Goal: Find specific page/section: Find specific page/section

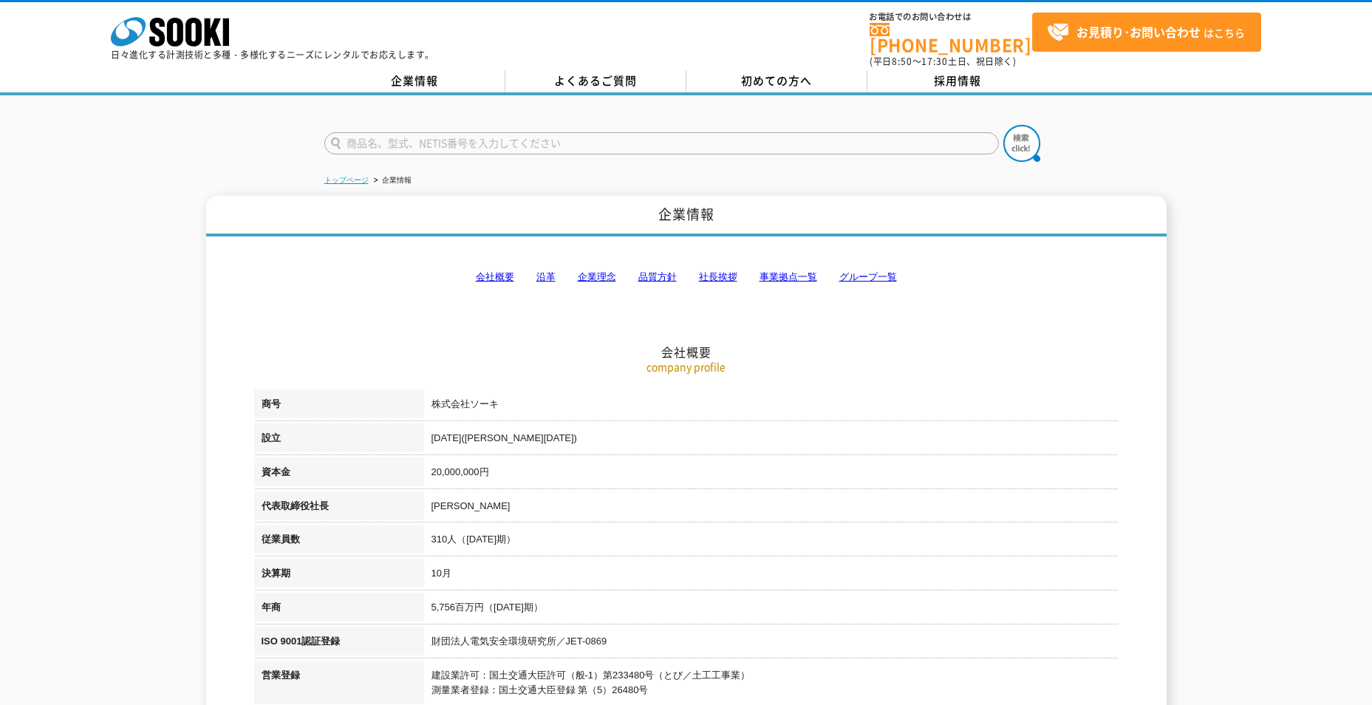
click at [352, 176] on link "トップページ" at bounding box center [346, 180] width 44 height 8
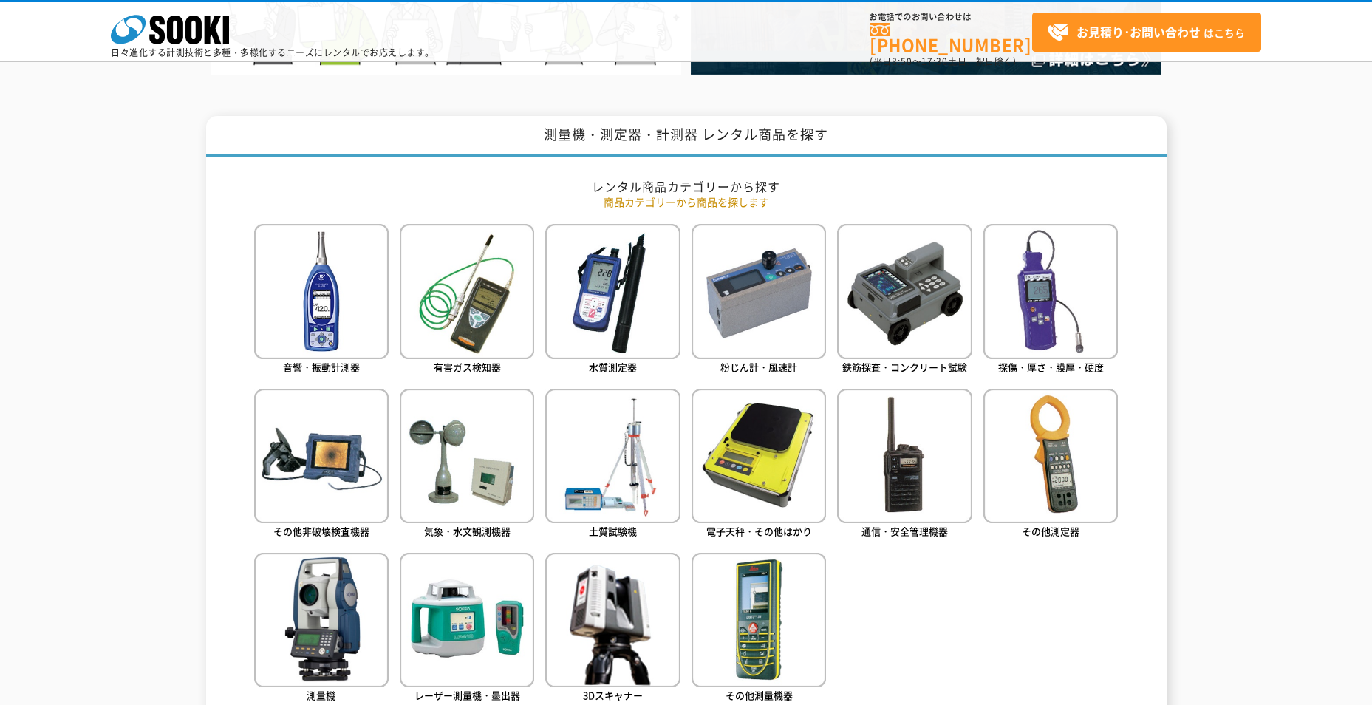
scroll to position [665, 0]
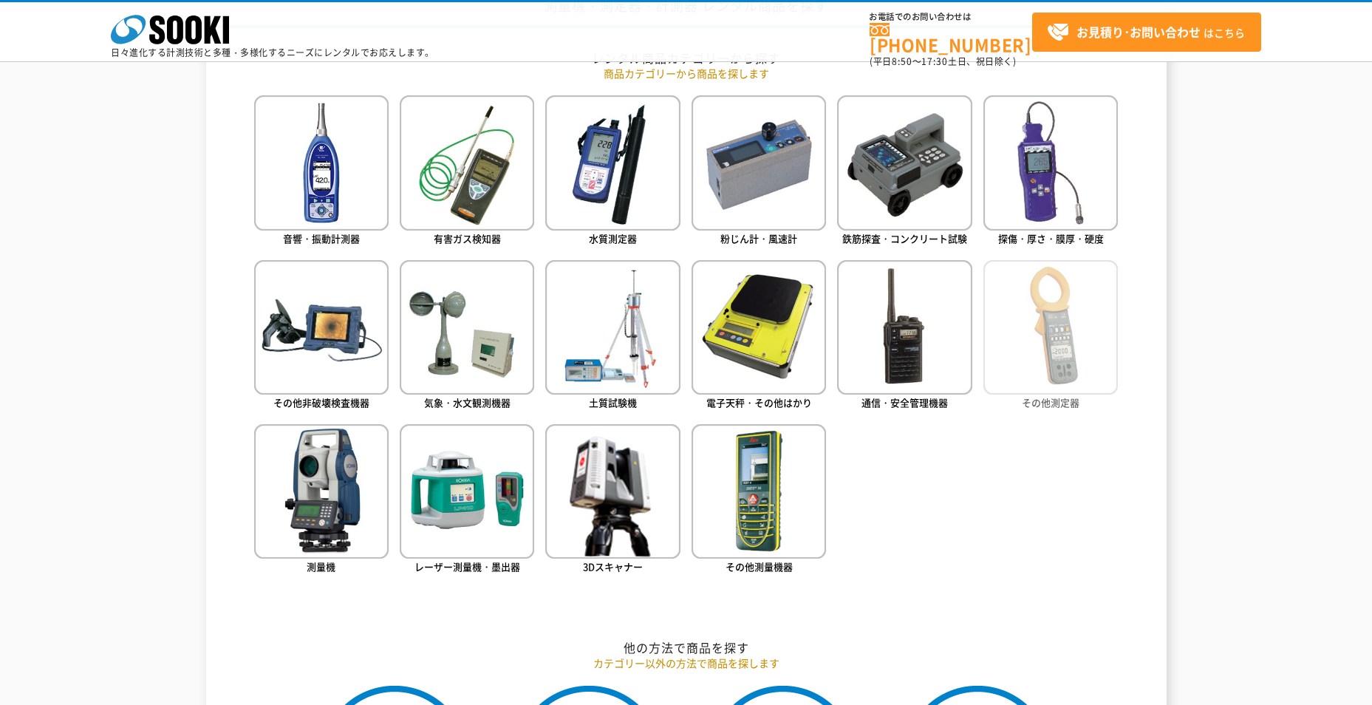
click at [1033, 324] on img at bounding box center [1050, 327] width 134 height 134
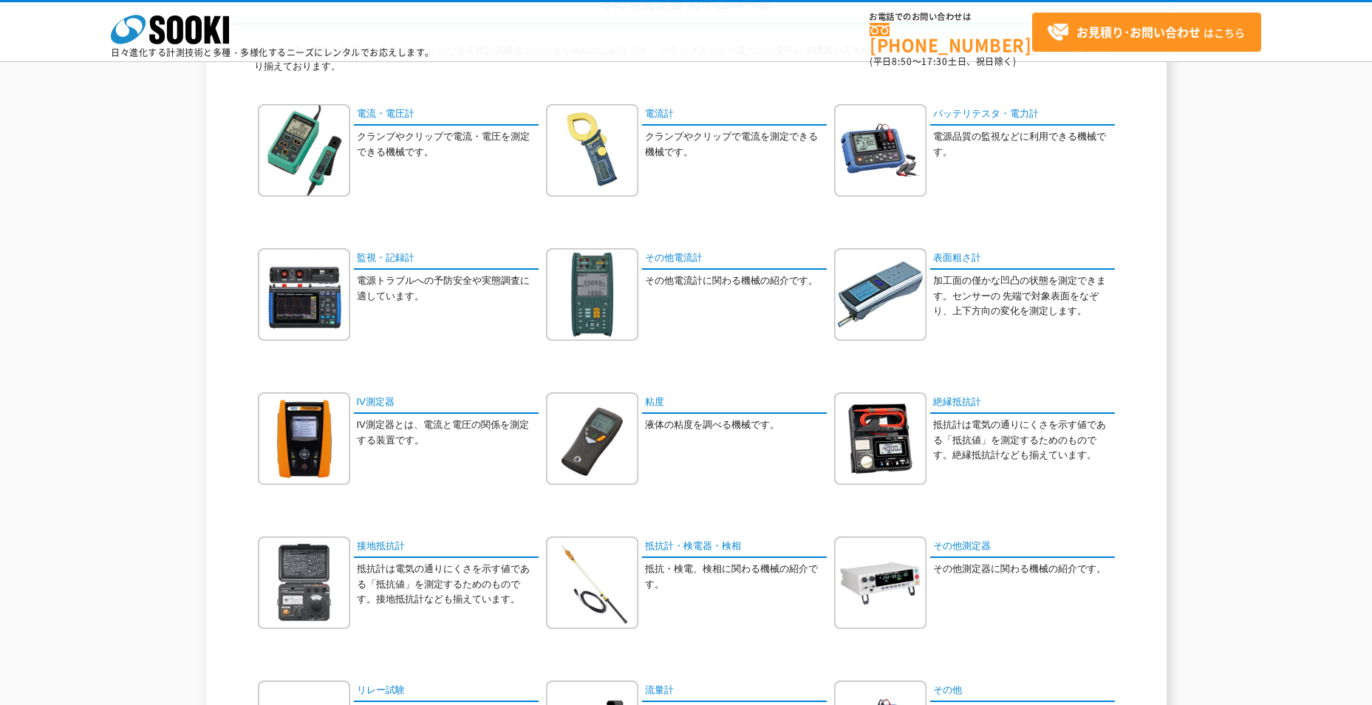
scroll to position [148, 0]
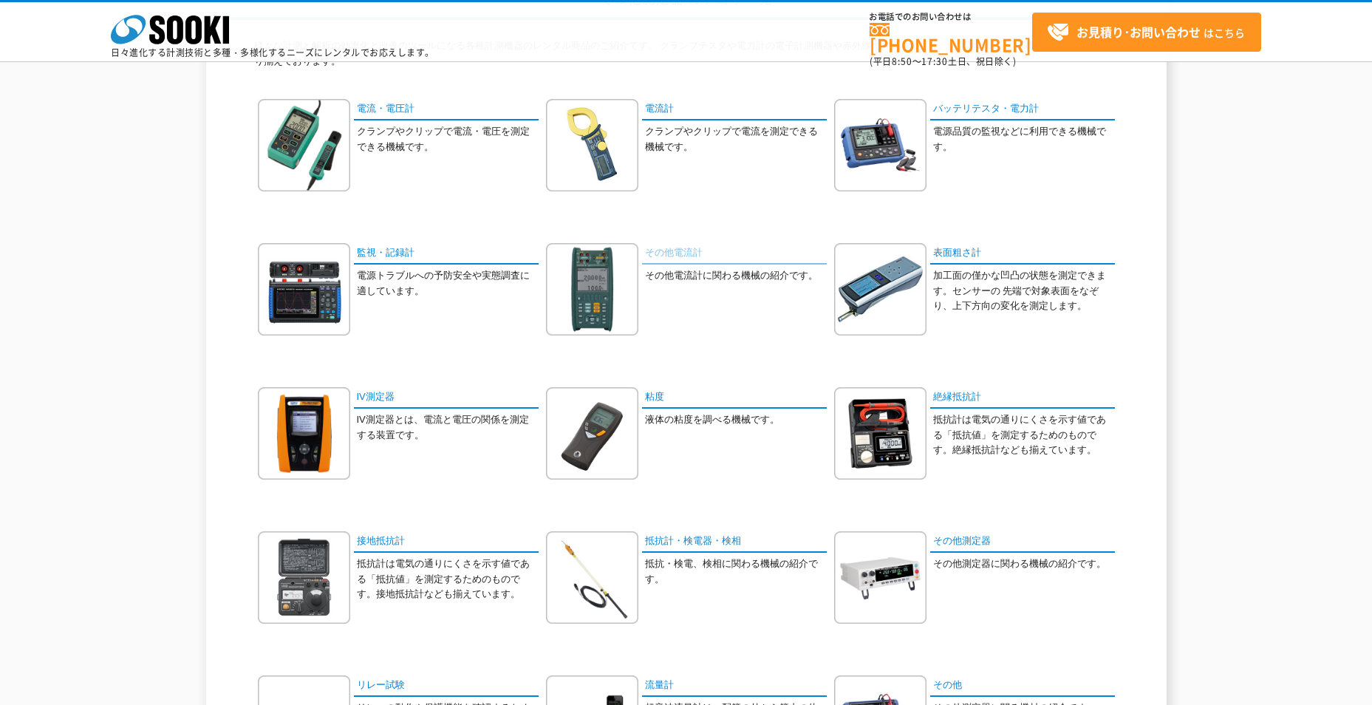
click at [677, 251] on link "その他電流計" at bounding box center [734, 253] width 185 height 21
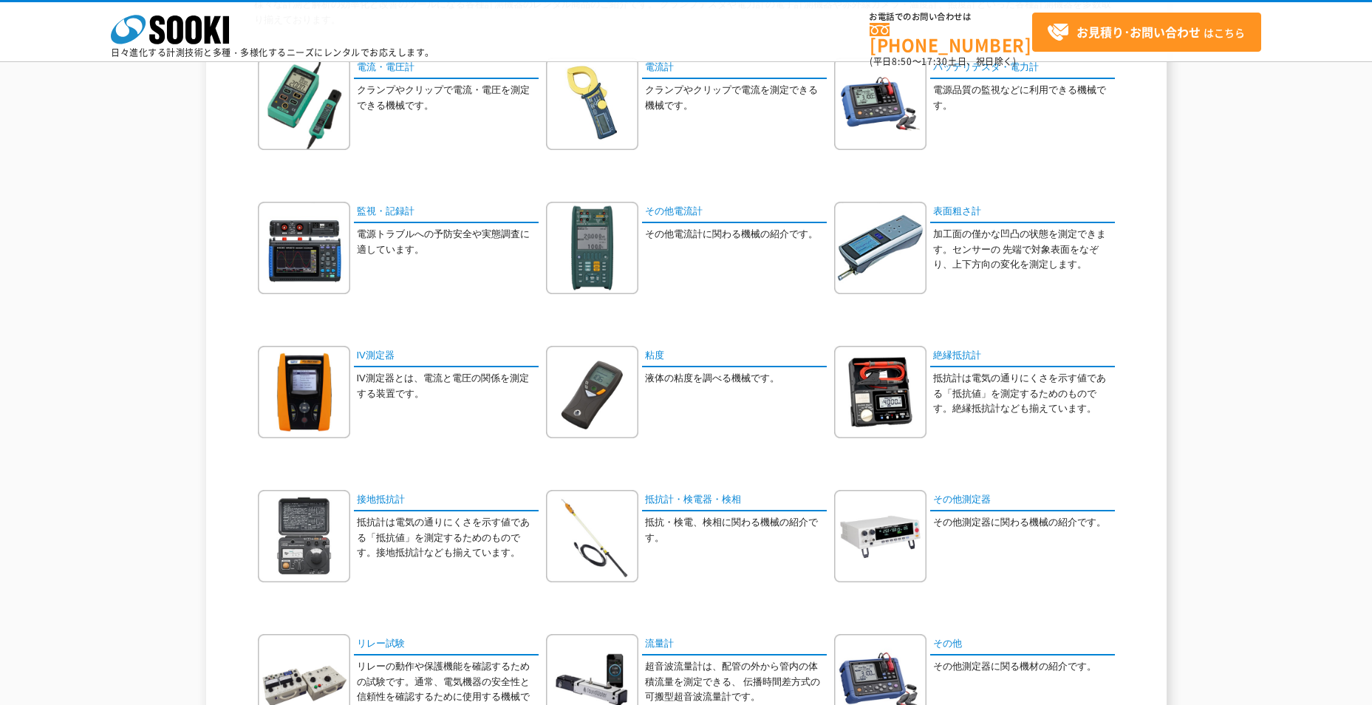
scroll to position [74, 0]
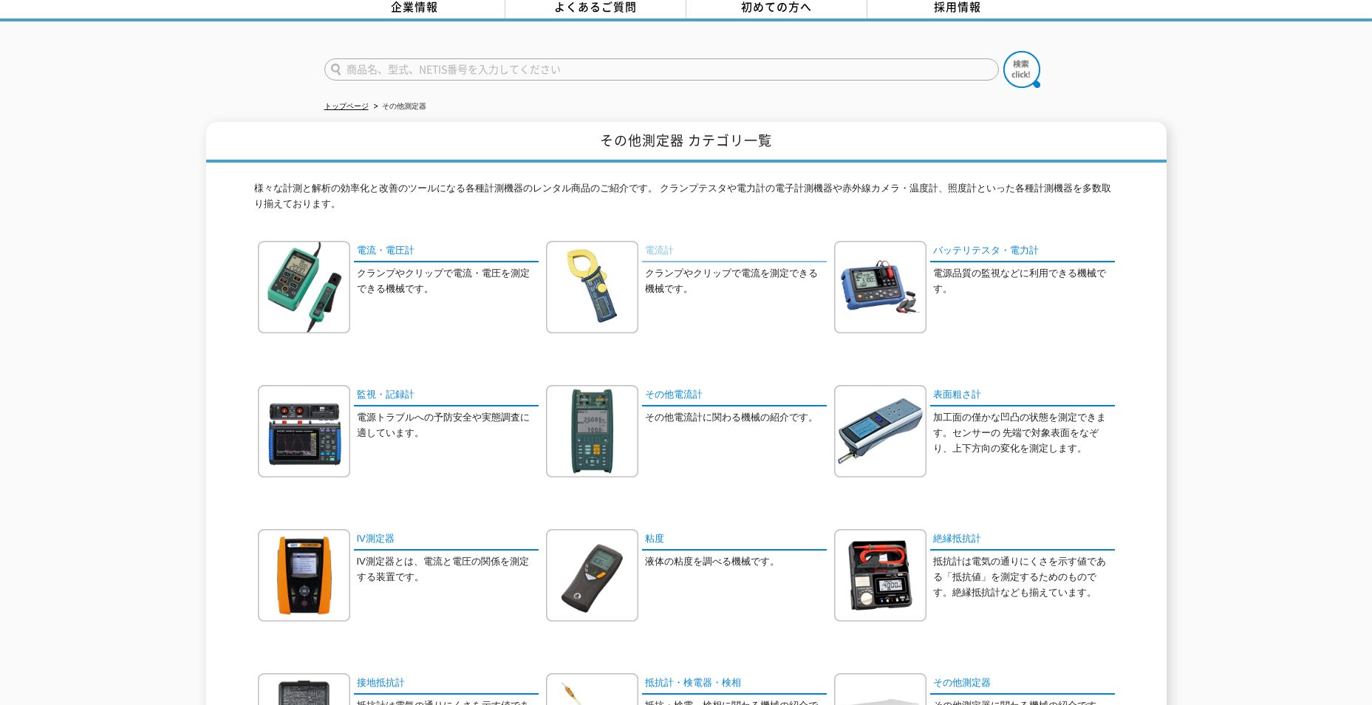
click at [651, 241] on link "電流計" at bounding box center [734, 251] width 185 height 21
click at [655, 241] on link "電流計" at bounding box center [734, 251] width 185 height 21
click at [688, 386] on link "その他電流計" at bounding box center [734, 395] width 185 height 21
